Goal: Register for event/course

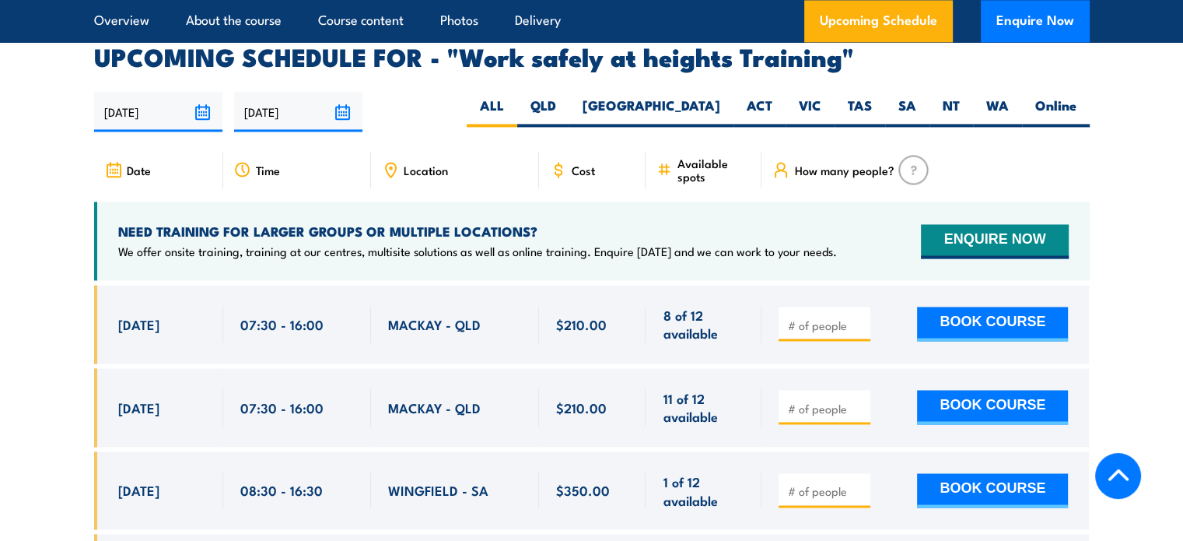
scroll to position [2334, 0]
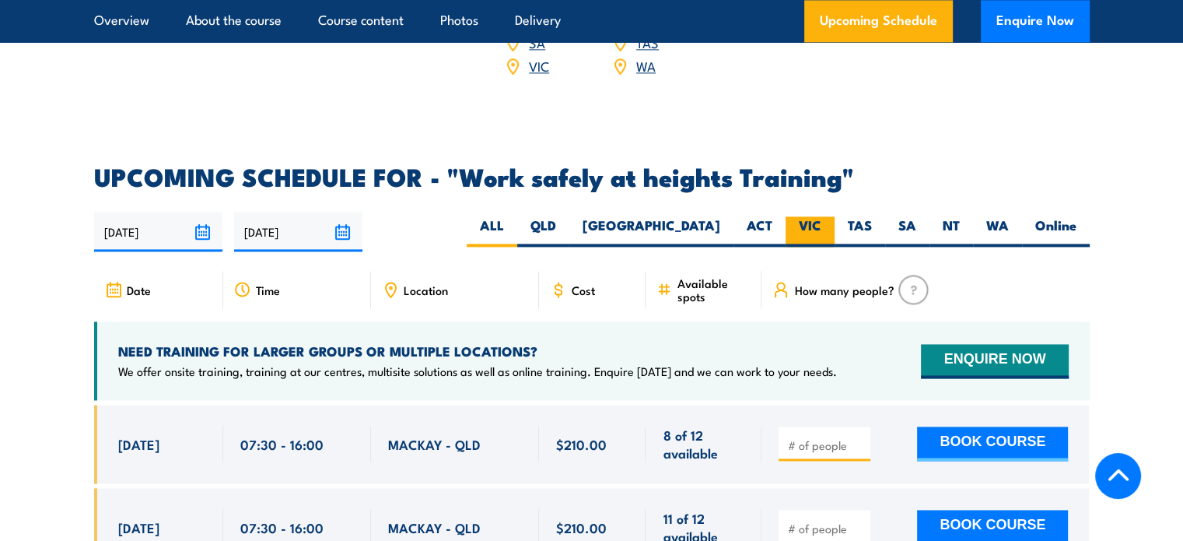
click at [815, 216] on label "VIC" at bounding box center [810, 231] width 49 height 30
click at [821, 216] on input "VIC" at bounding box center [826, 221] width 10 height 10
radio input "true"
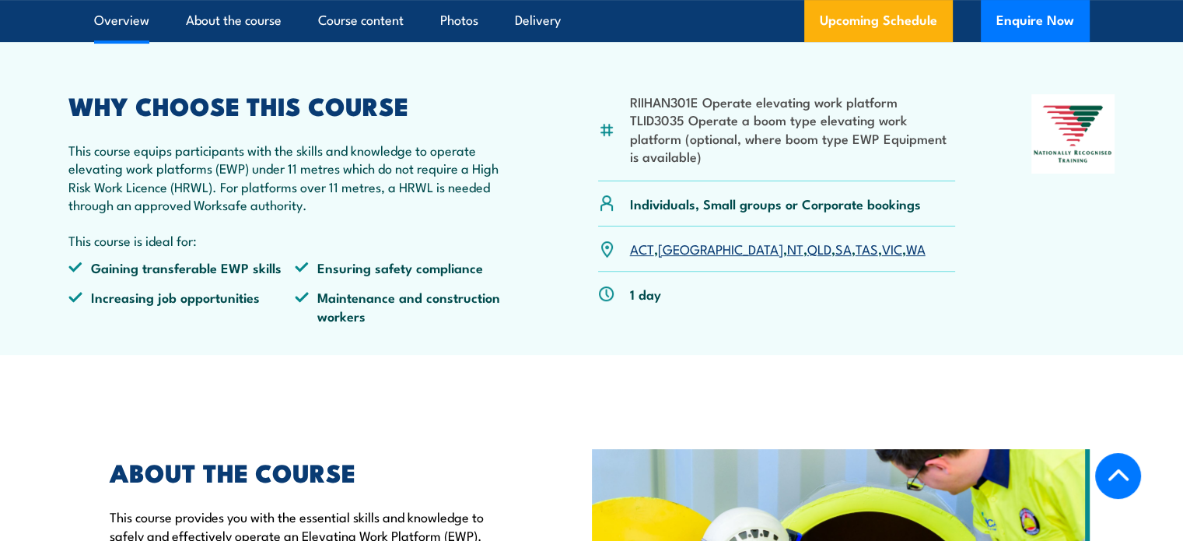
scroll to position [545, 0]
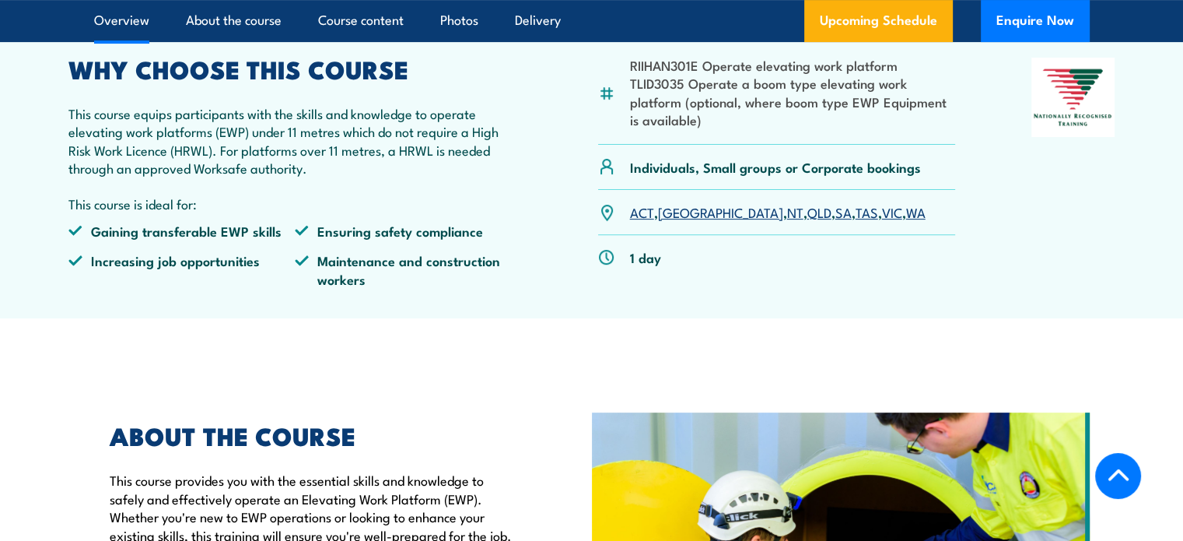
click at [882, 213] on link "VIC" at bounding box center [892, 211] width 20 height 19
